Goal: Task Accomplishment & Management: Manage account settings

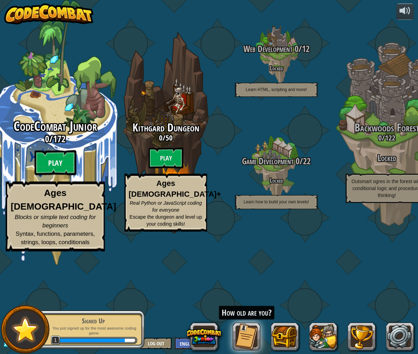
click at [62, 175] on btn "Play" at bounding box center [56, 162] width 42 height 25
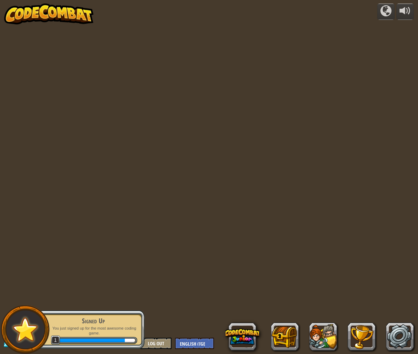
click at [62, 216] on div "powered by 3500 Level 1 CalLib919408965386 Log Out English ([GEOGRAPHIC_DATA]) …" at bounding box center [209, 177] width 418 height 354
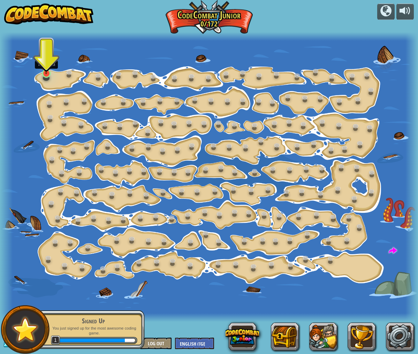
click at [48, 72] on img at bounding box center [46, 62] width 11 height 24
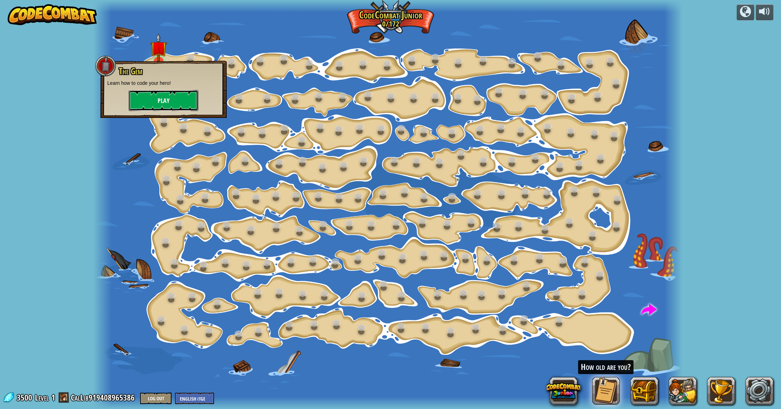
click at [149, 104] on button "Play" at bounding box center [164, 100] width 70 height 21
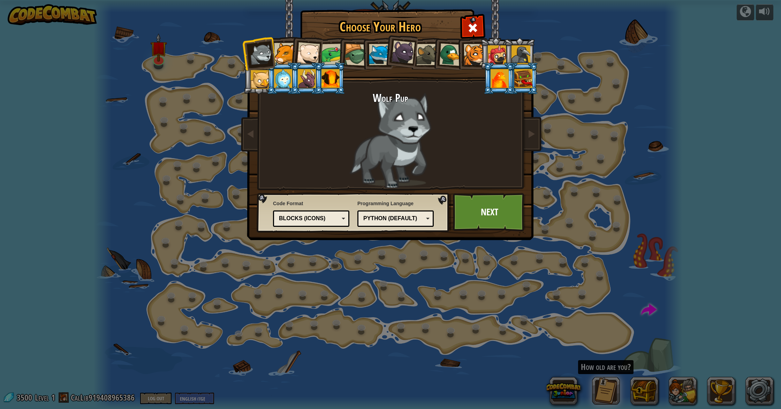
click at [282, 60] on div at bounding box center [284, 53] width 21 height 21
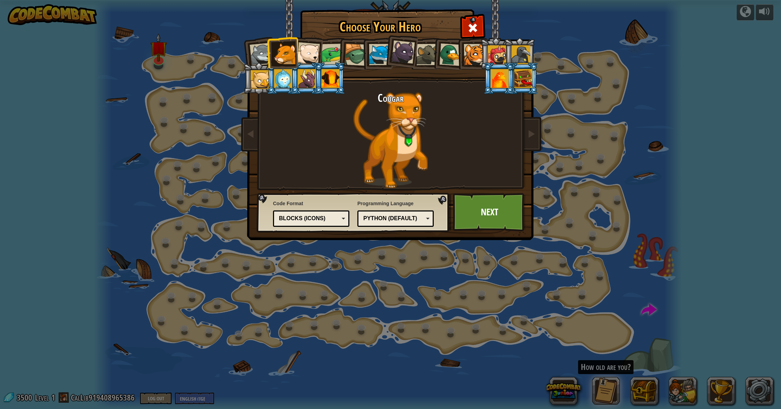
click at [329, 81] on div at bounding box center [331, 78] width 18 height 19
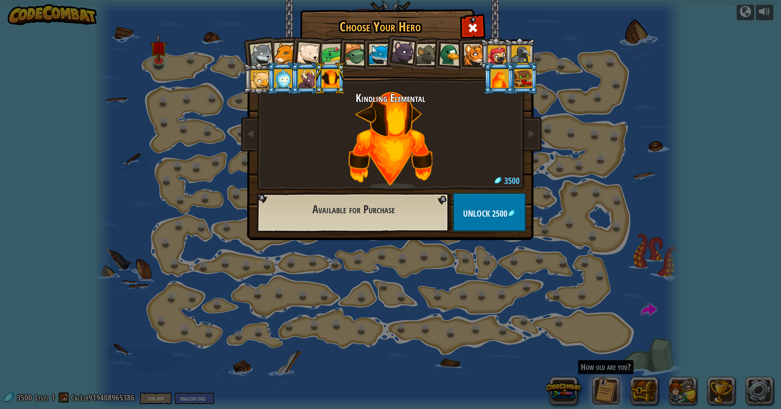
click at [314, 84] on li at bounding box center [329, 78] width 31 height 32
click at [418, 74] on li at bounding box center [499, 78] width 31 height 32
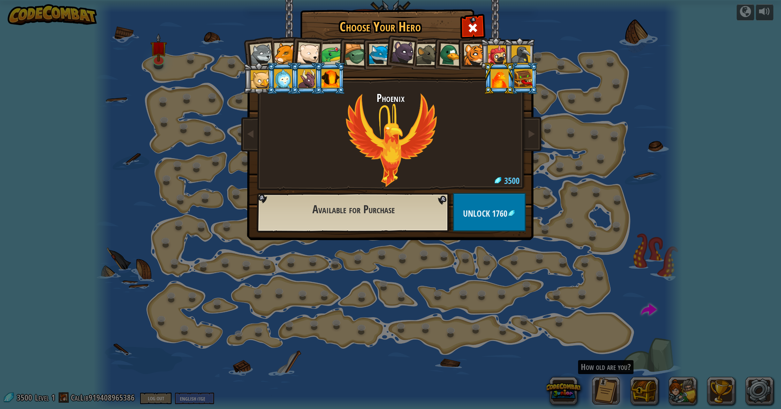
click at [418, 65] on div at bounding box center [474, 54] width 21 height 21
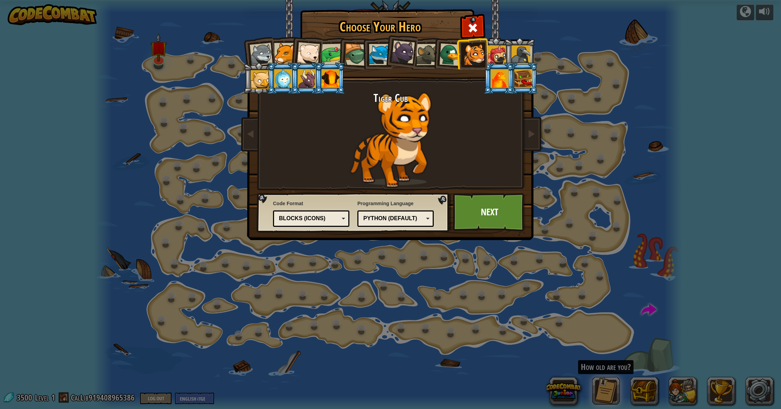
click at [418, 63] on div at bounding box center [451, 54] width 23 height 23
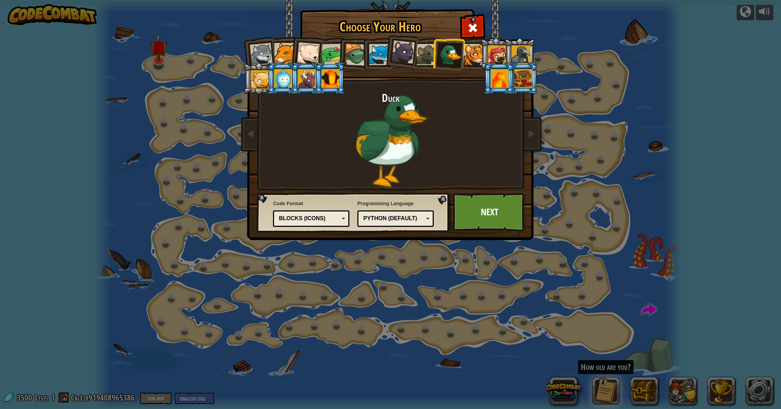
click at [400, 56] on div at bounding box center [403, 51] width 23 height 23
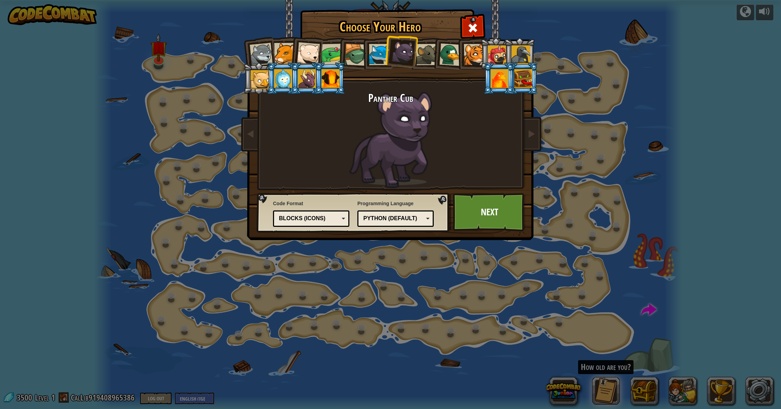
click at [415, 57] on li at bounding box center [401, 50] width 35 height 35
click at [418, 57] on div at bounding box center [427, 54] width 21 height 21
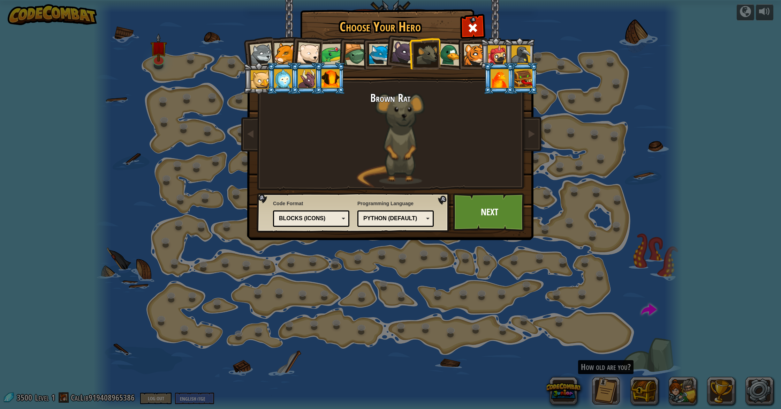
click at [376, 54] on div at bounding box center [379, 54] width 21 height 21
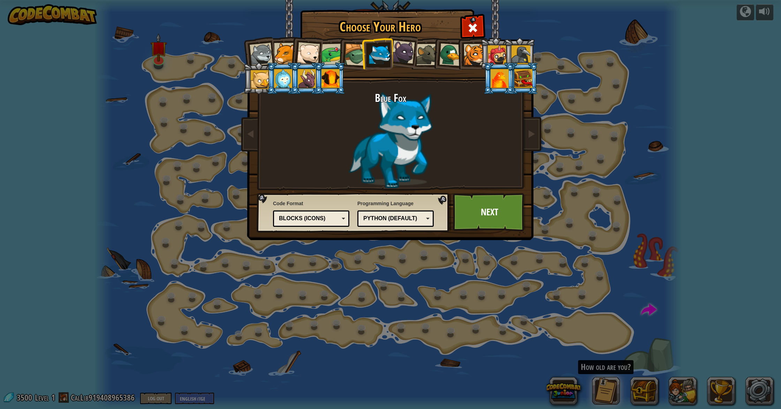
click at [358, 54] on div at bounding box center [356, 55] width 22 height 22
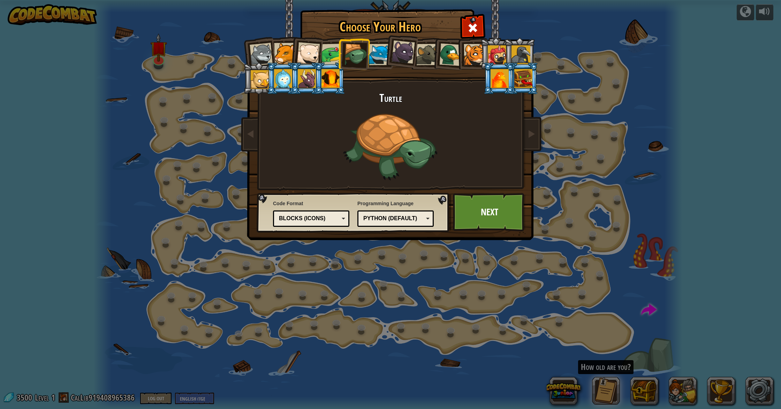
click at [340, 53] on li at bounding box center [353, 53] width 33 height 33
click at [330, 53] on div at bounding box center [333, 55] width 22 height 22
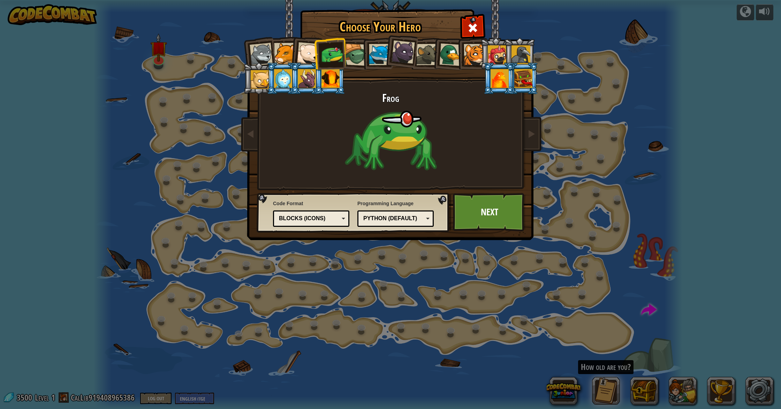
click at [300, 52] on div at bounding box center [308, 53] width 23 height 23
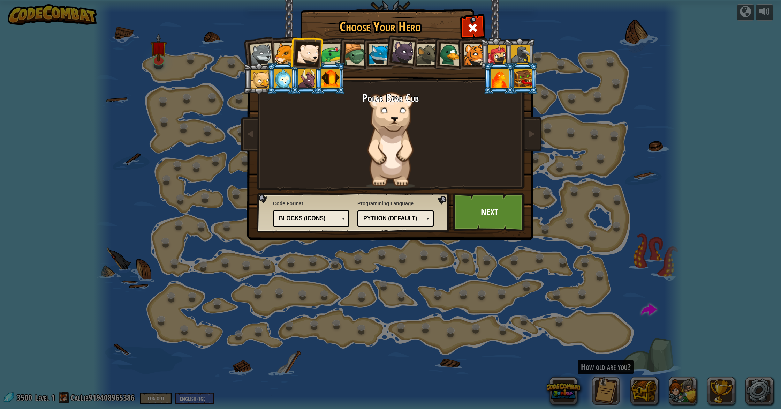
click at [354, 52] on div at bounding box center [356, 55] width 22 height 22
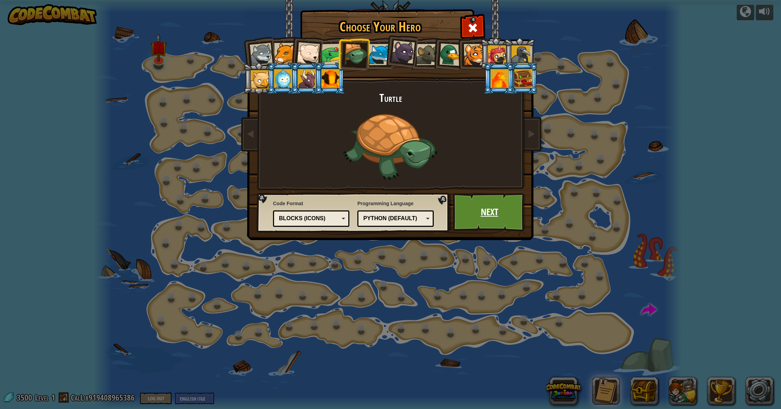
click at [418, 213] on link "Next" at bounding box center [489, 212] width 73 height 38
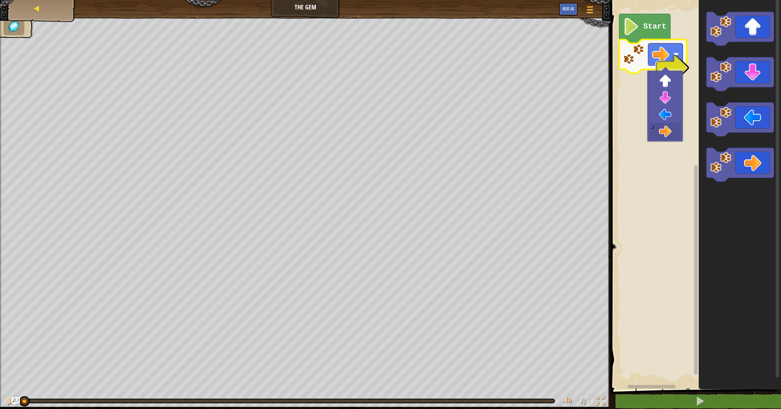
click at [34, 16] on div "Map" at bounding box center [42, 8] width 56 height 17
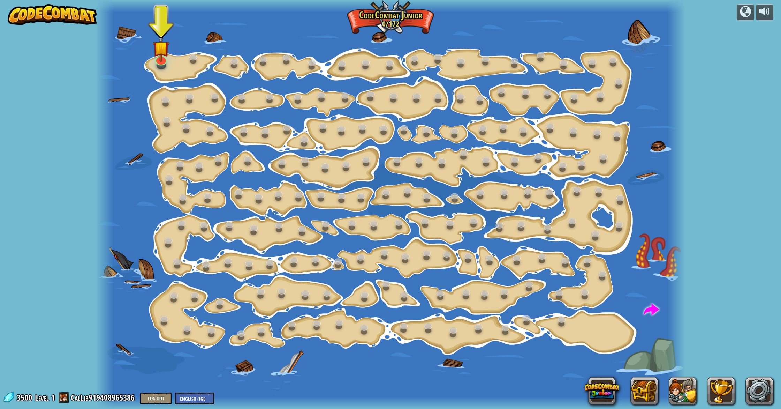
click at [418, 354] on div at bounding box center [682, 391] width 181 height 28
click at [418, 354] on link at bounding box center [760, 391] width 28 height 28
